Goal: Navigation & Orientation: Find specific page/section

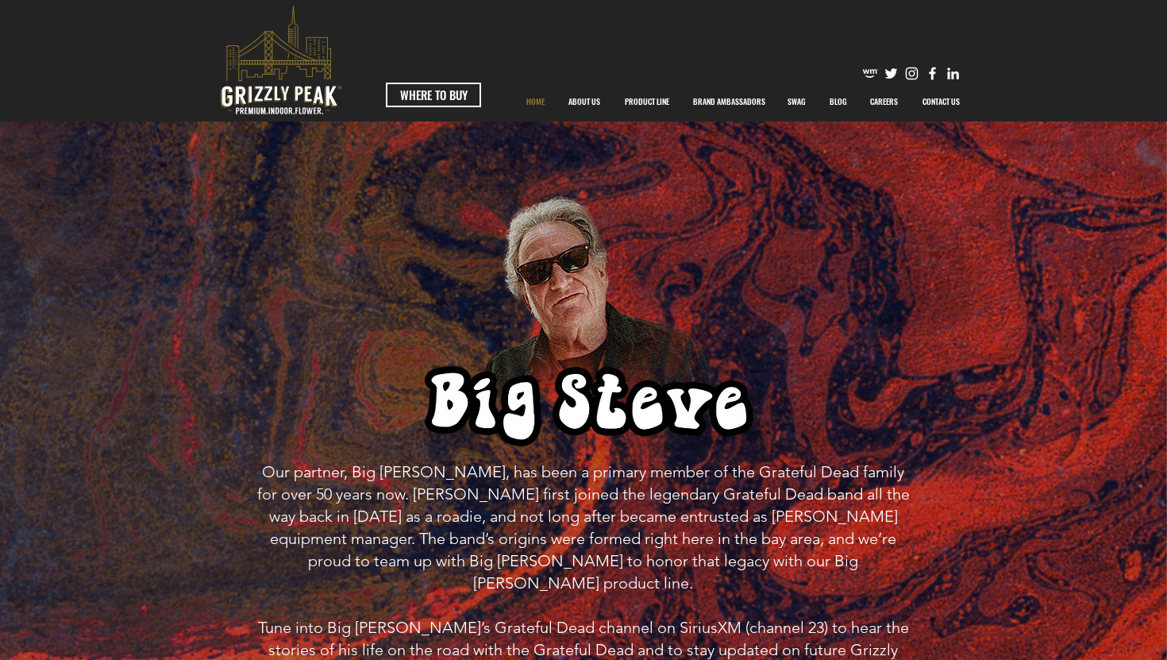
click at [534, 100] on p "HOME" at bounding box center [535, 102] width 34 height 40
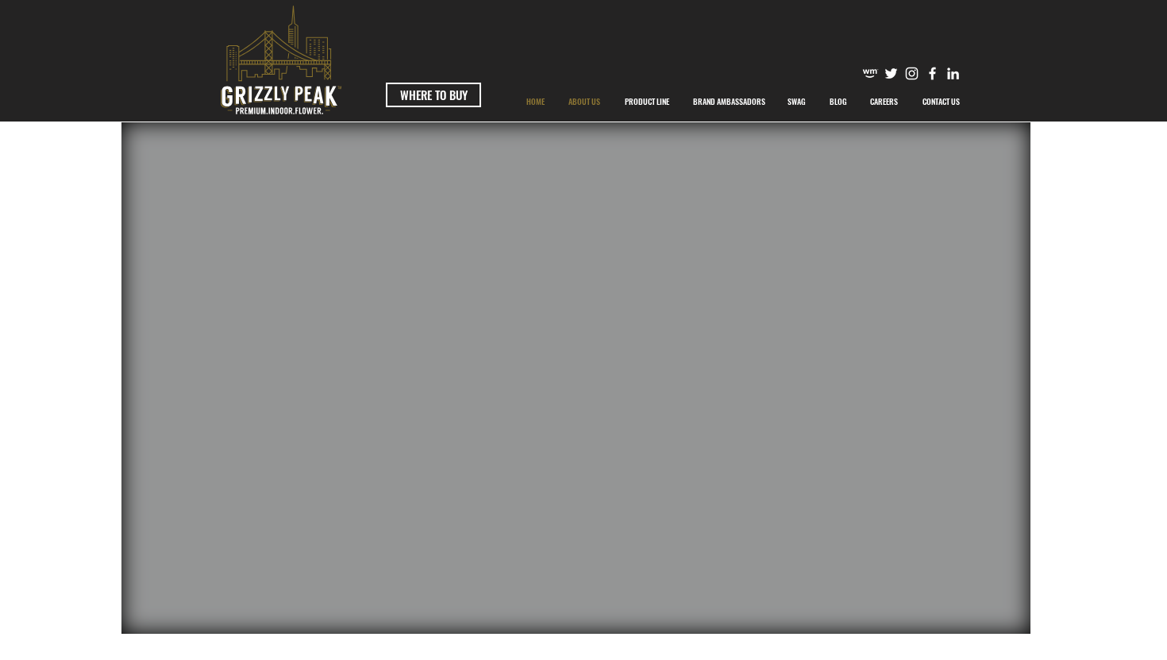
click at [591, 100] on p "ABOUT US" at bounding box center [585, 102] width 48 height 40
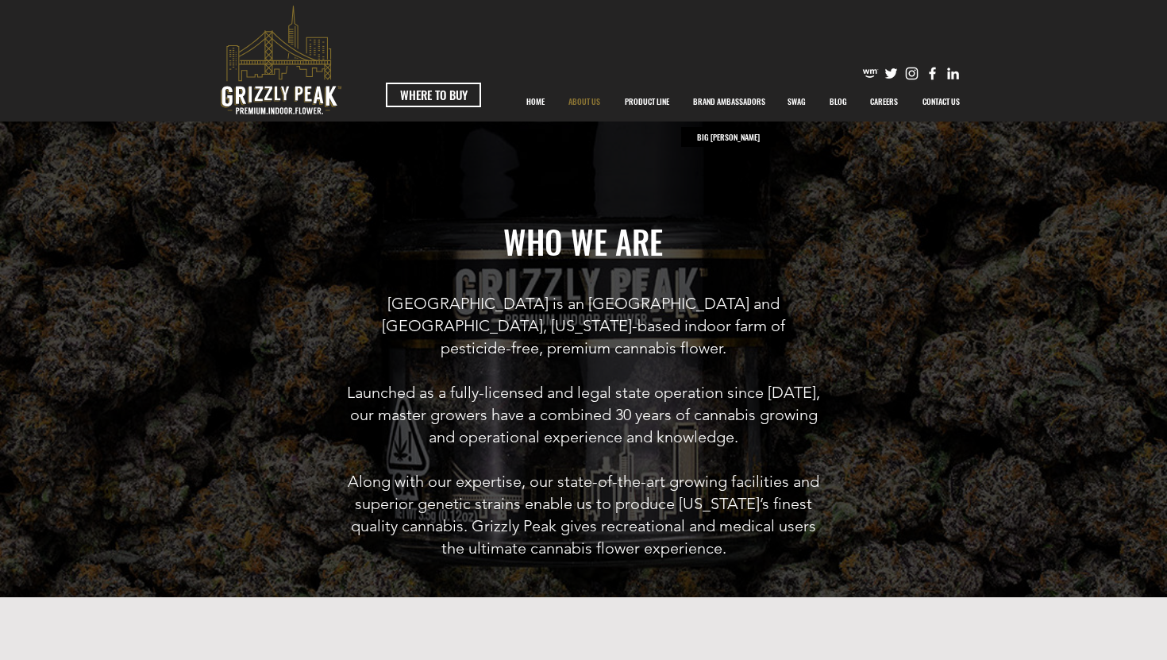
click at [745, 98] on p "BRAND AMBASSADORS" at bounding box center [729, 102] width 88 height 40
click at [718, 137] on p "BIG [PERSON_NAME]" at bounding box center [728, 137] width 71 height 20
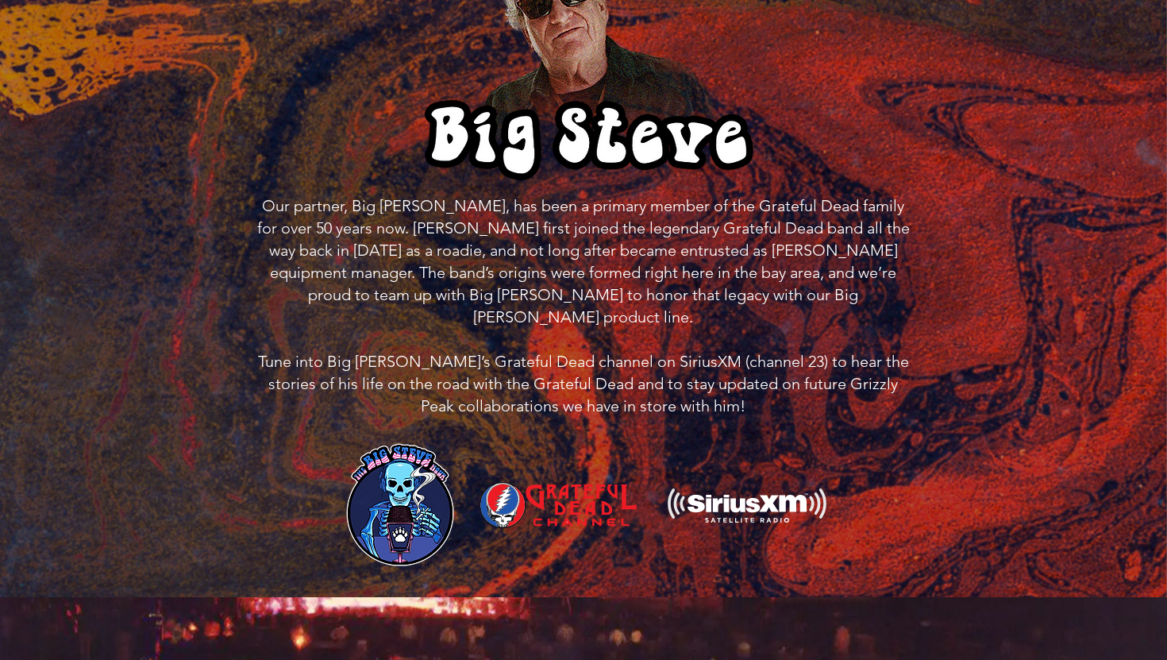
scroll to position [273, 0]
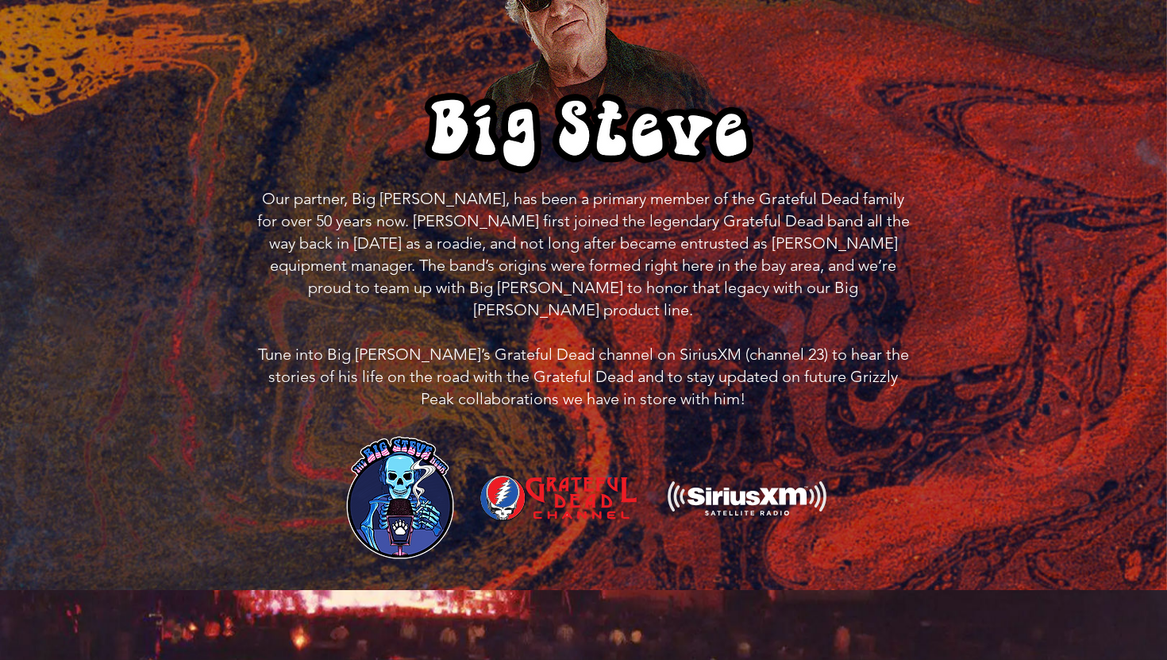
click at [410, 460] on img at bounding box center [400, 497] width 119 height 129
